Goal: Check status

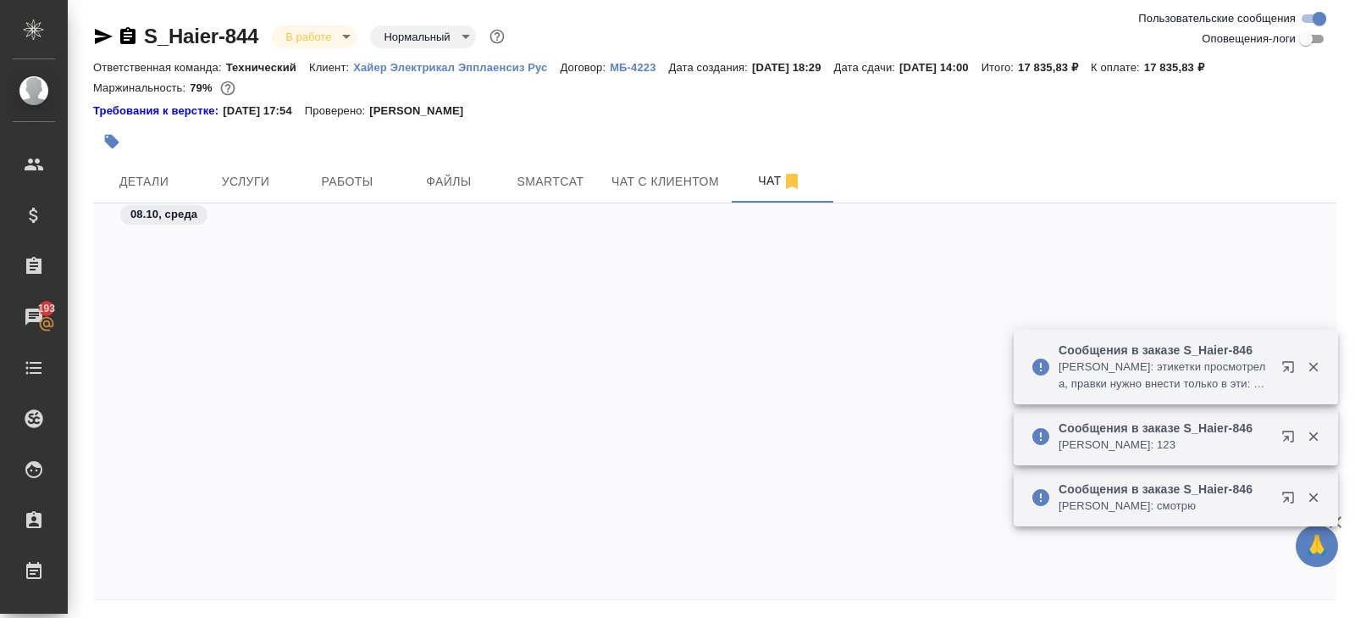
scroll to position [6816, 0]
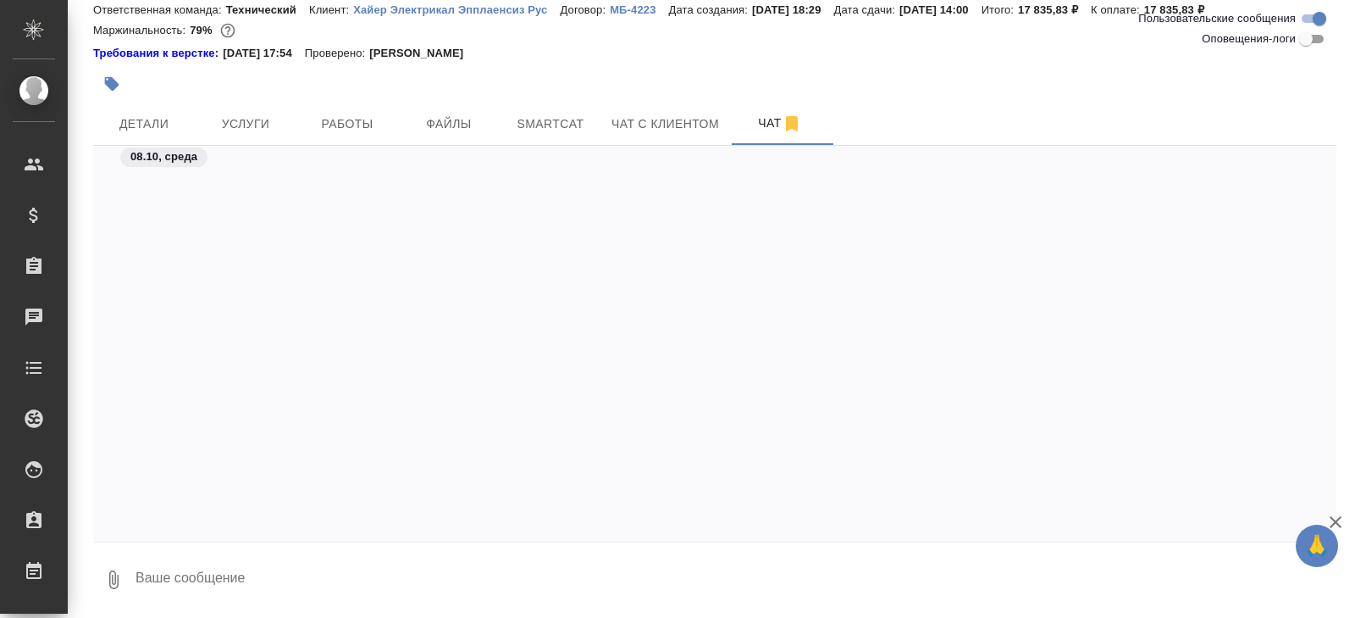
scroll to position [6867, 0]
